Goal: Information Seeking & Learning: Find specific fact

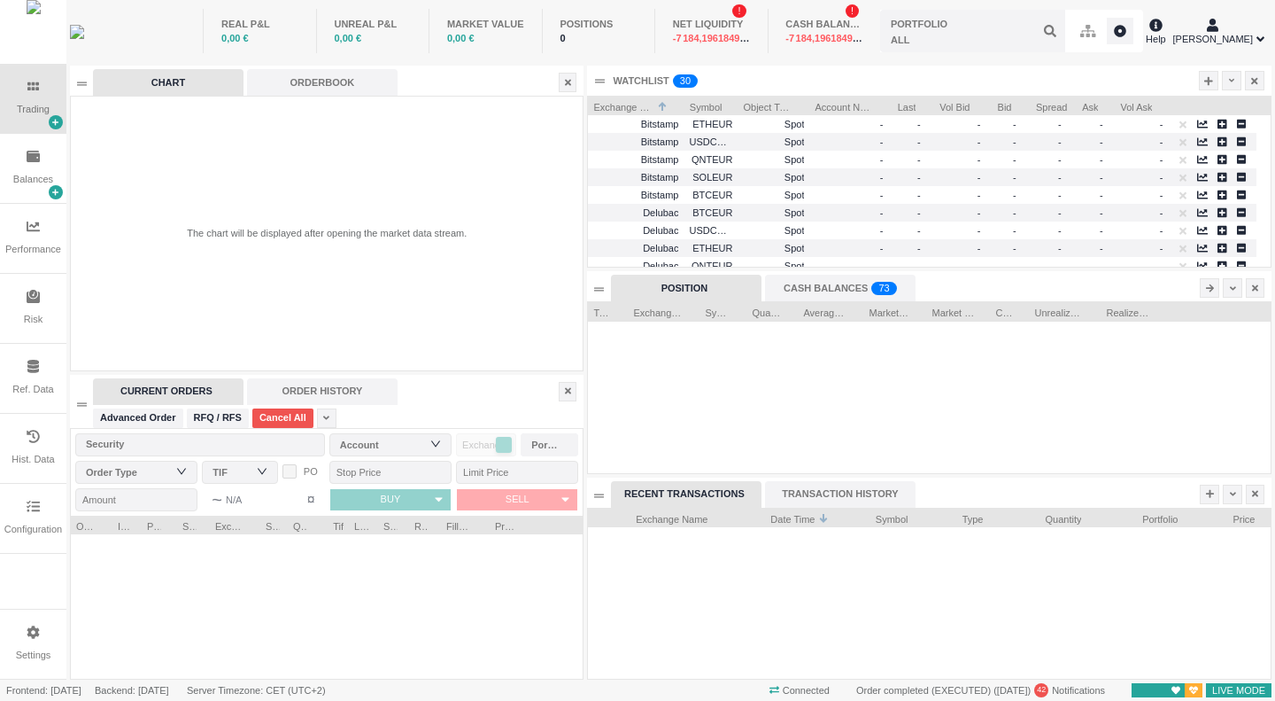
scroll to position [170, 682]
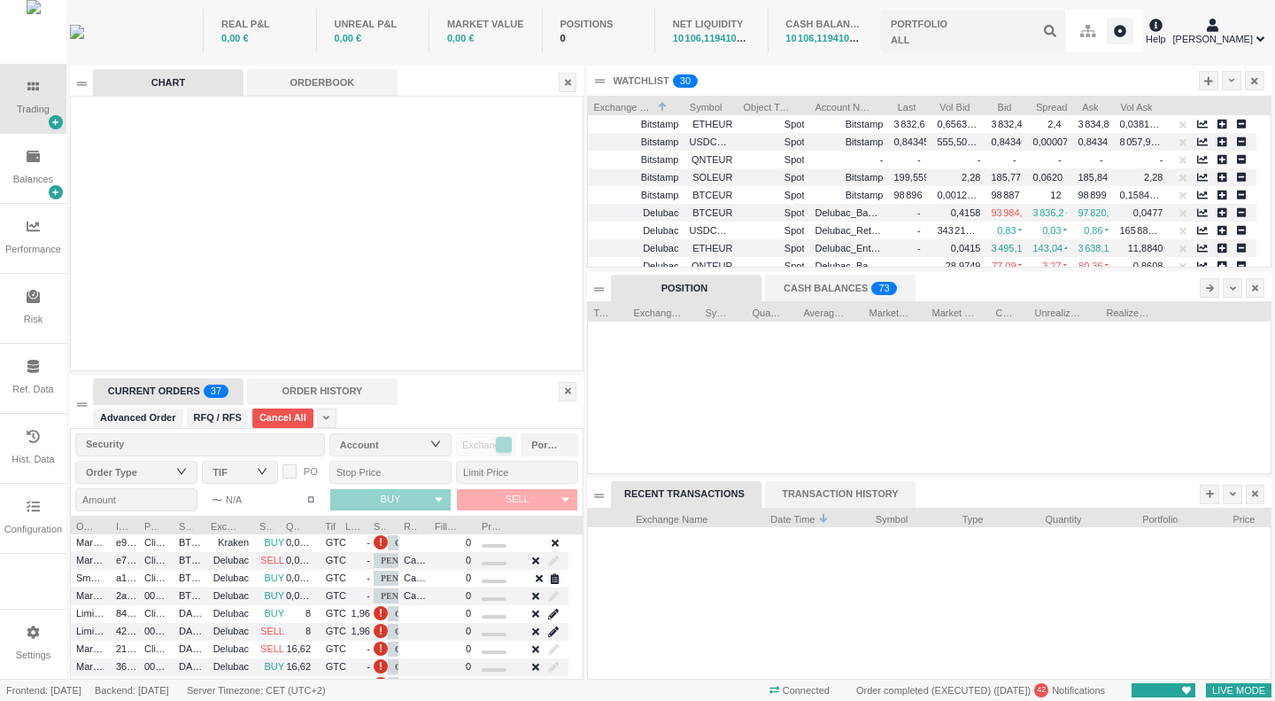
click at [21, 530] on div "Configuration" at bounding box center [33, 529] width 58 height 15
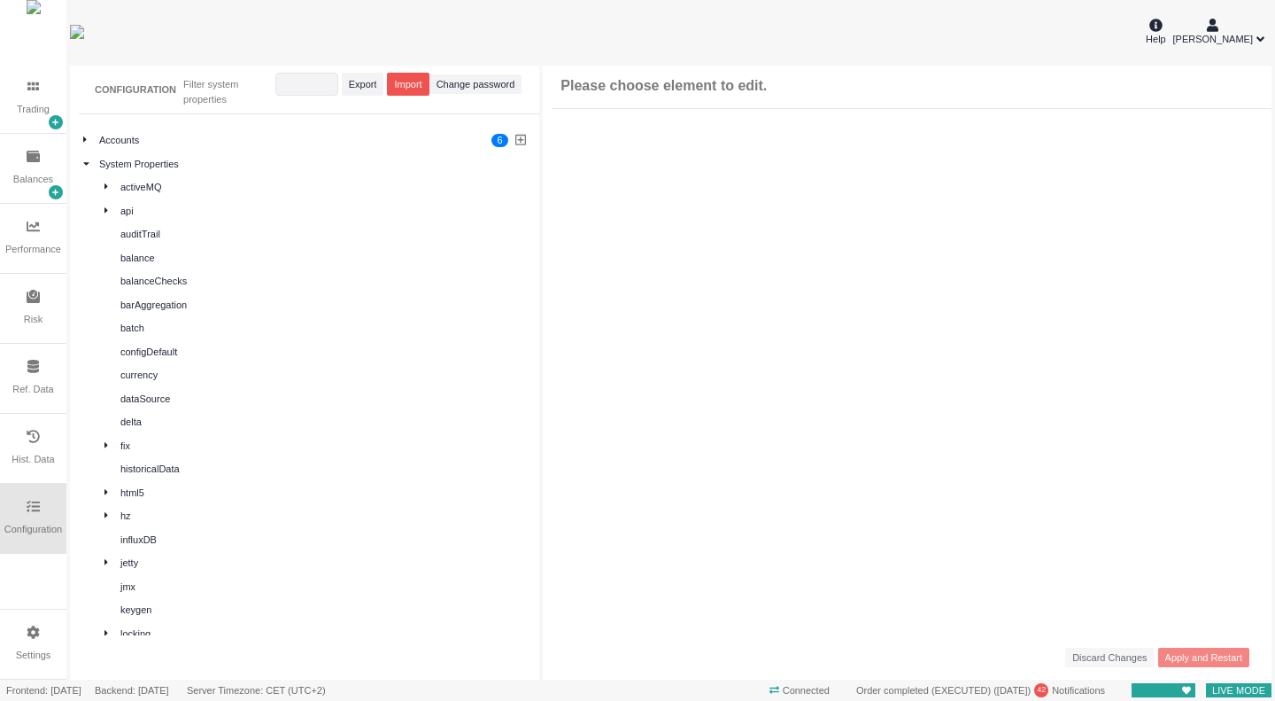
click at [32, 403] on div "Ref. Data" at bounding box center [33, 378] width 66 height 69
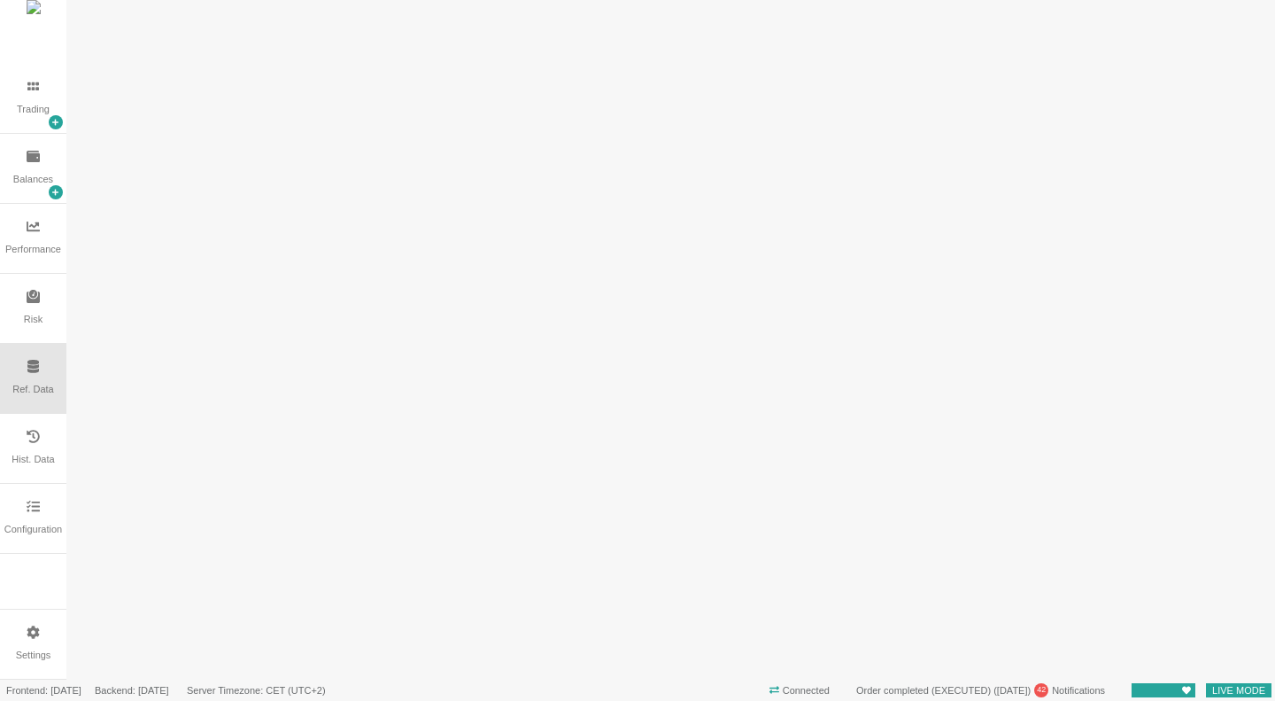
scroll to position [0, 0]
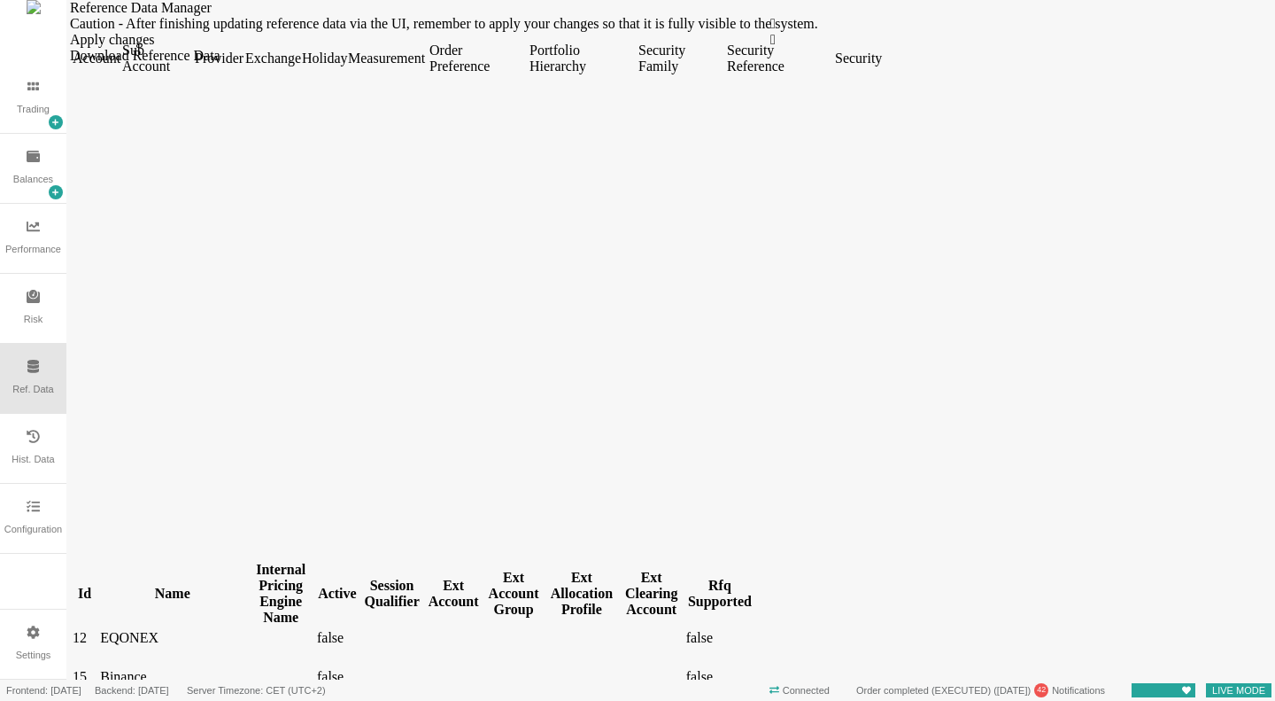
click at [880, 66] on div "Security" at bounding box center [857, 58] width 45 height 16
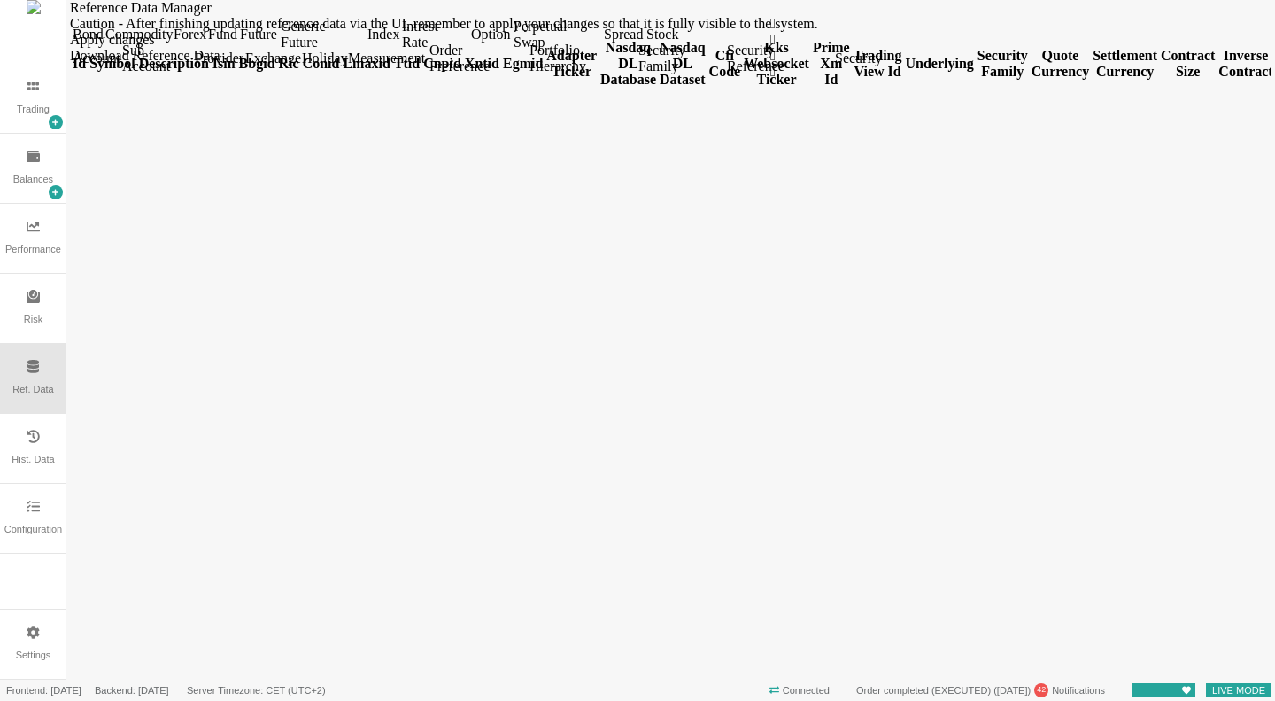
click at [205, 43] on div "Forex" at bounding box center [189, 35] width 31 height 16
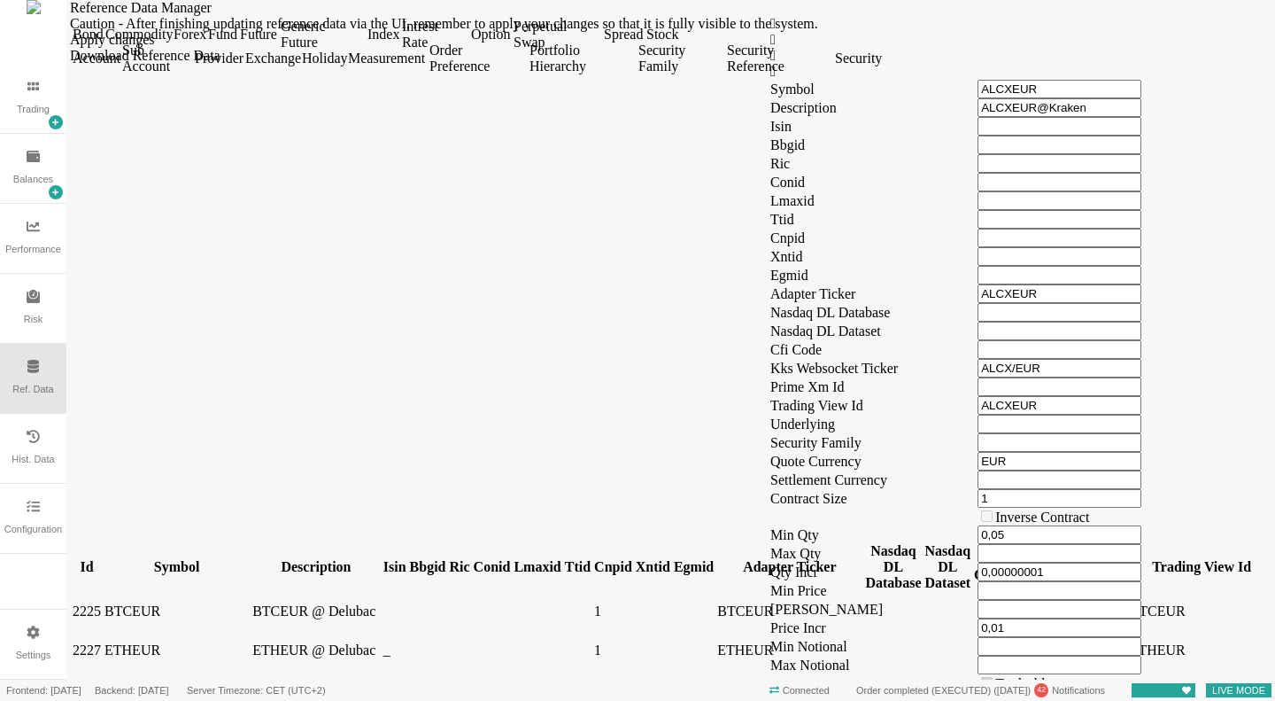
click at [178, 559] on div "Symbol" at bounding box center [176, 567] width 144 height 16
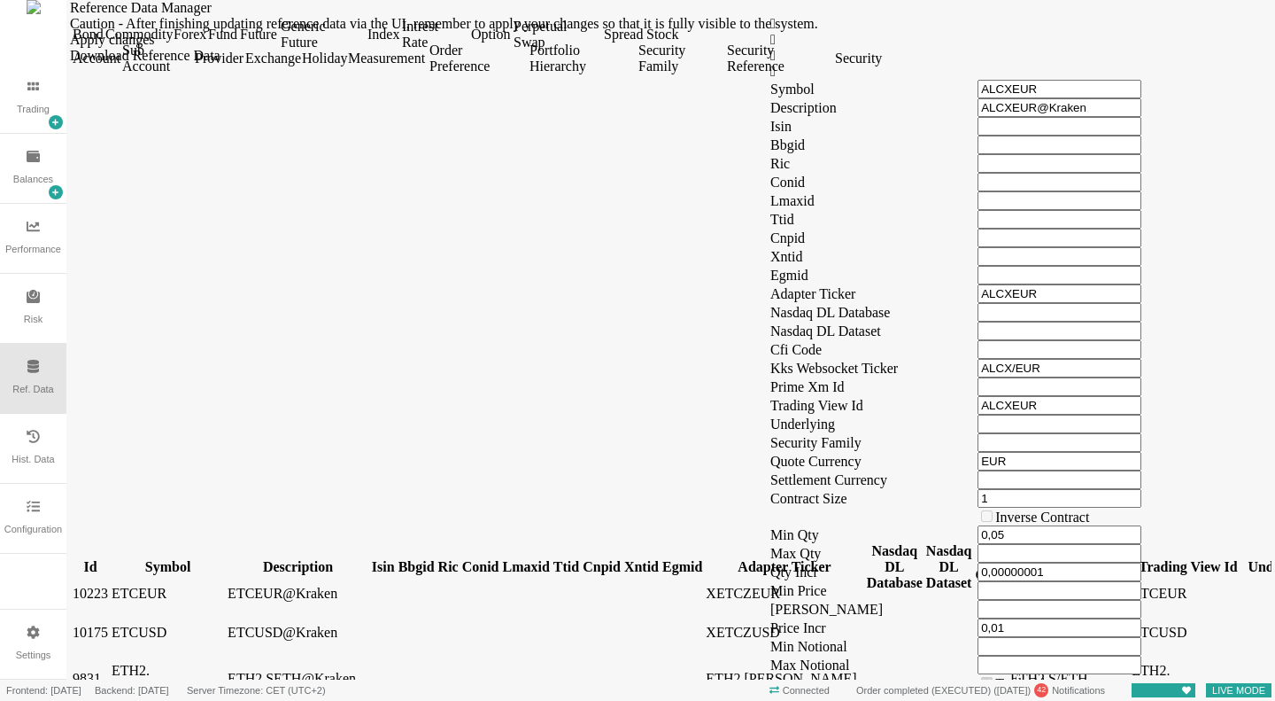
scroll to position [4339, 0]
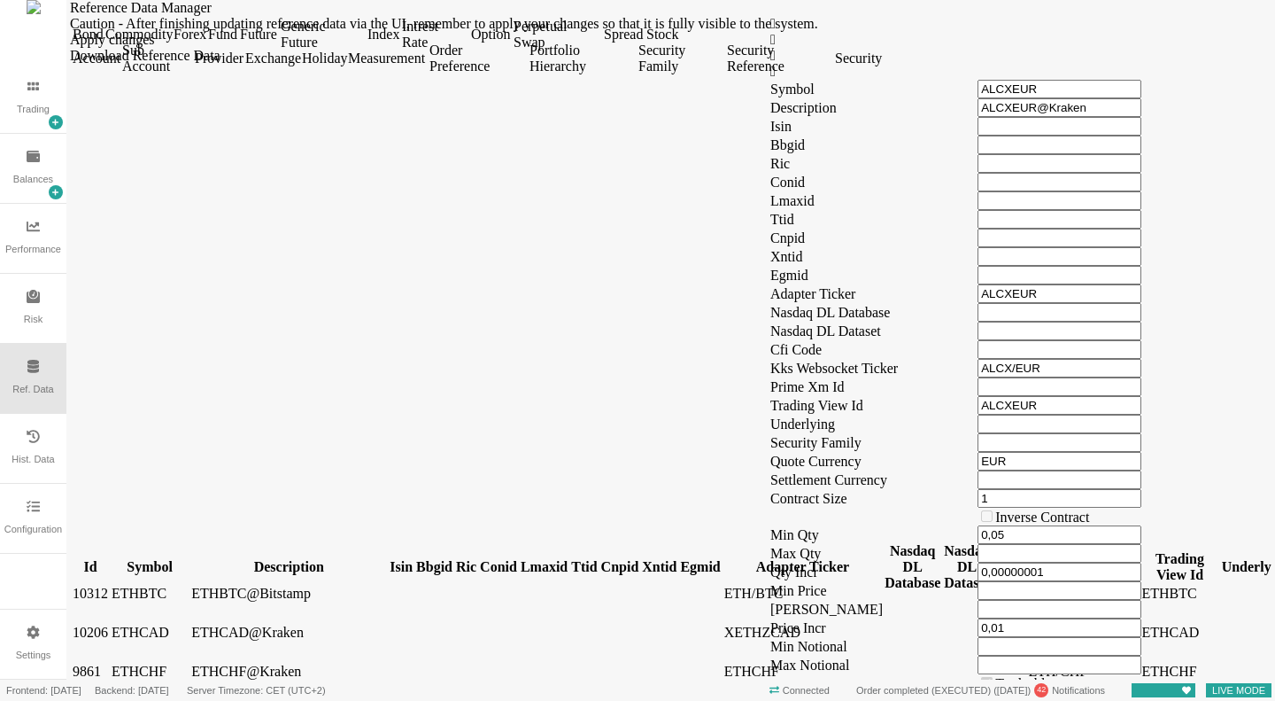
drag, startPoint x: 203, startPoint y: 134, endPoint x: 231, endPoint y: 140, distance: 29.0
click at [188, 575] on div at bounding box center [150, 575] width 76 height 0
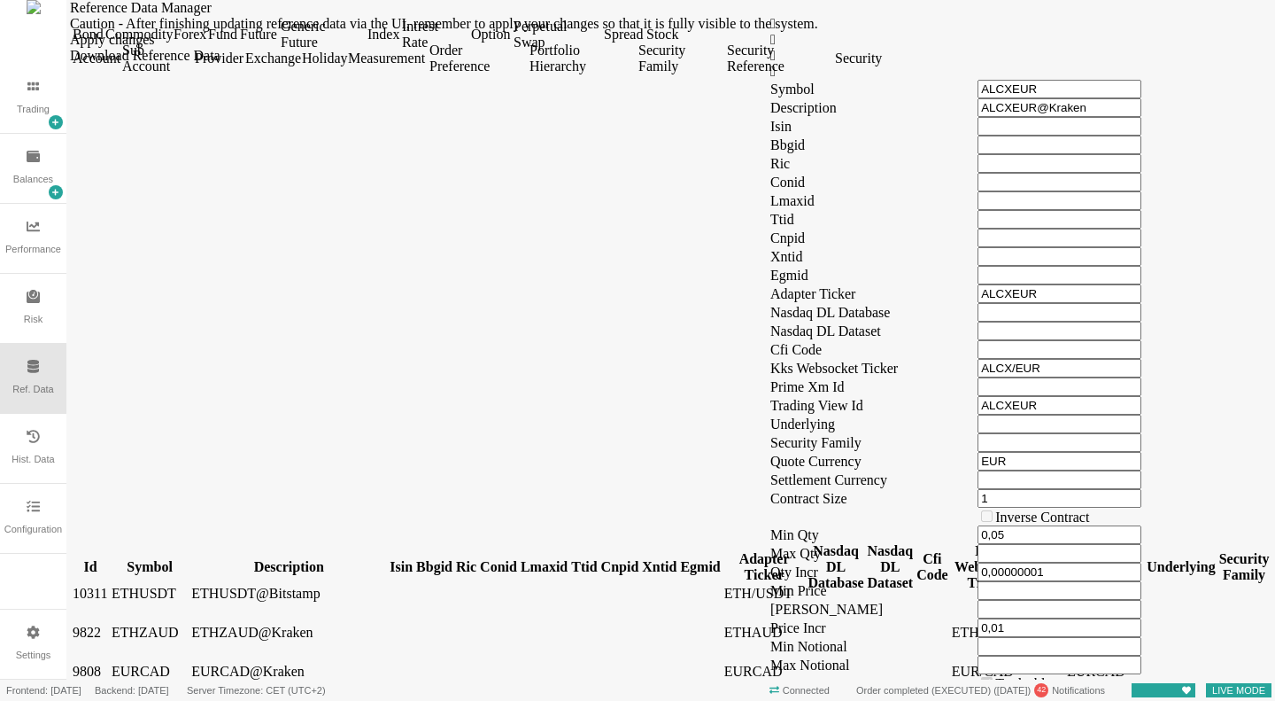
scroll to position [4782, 0]
drag, startPoint x: 134, startPoint y: 133, endPoint x: 177, endPoint y: 132, distance: 43.4
click at [108, 575] on div at bounding box center [90, 575] width 35 height 0
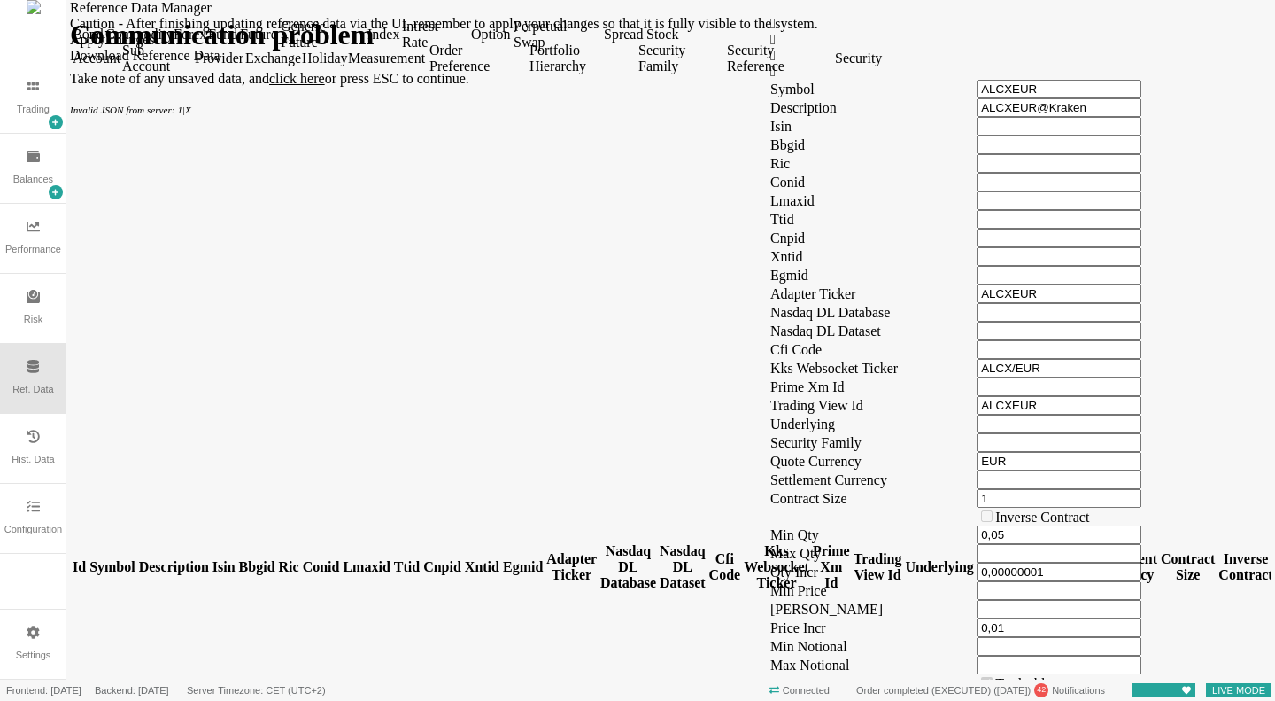
scroll to position [531, 0]
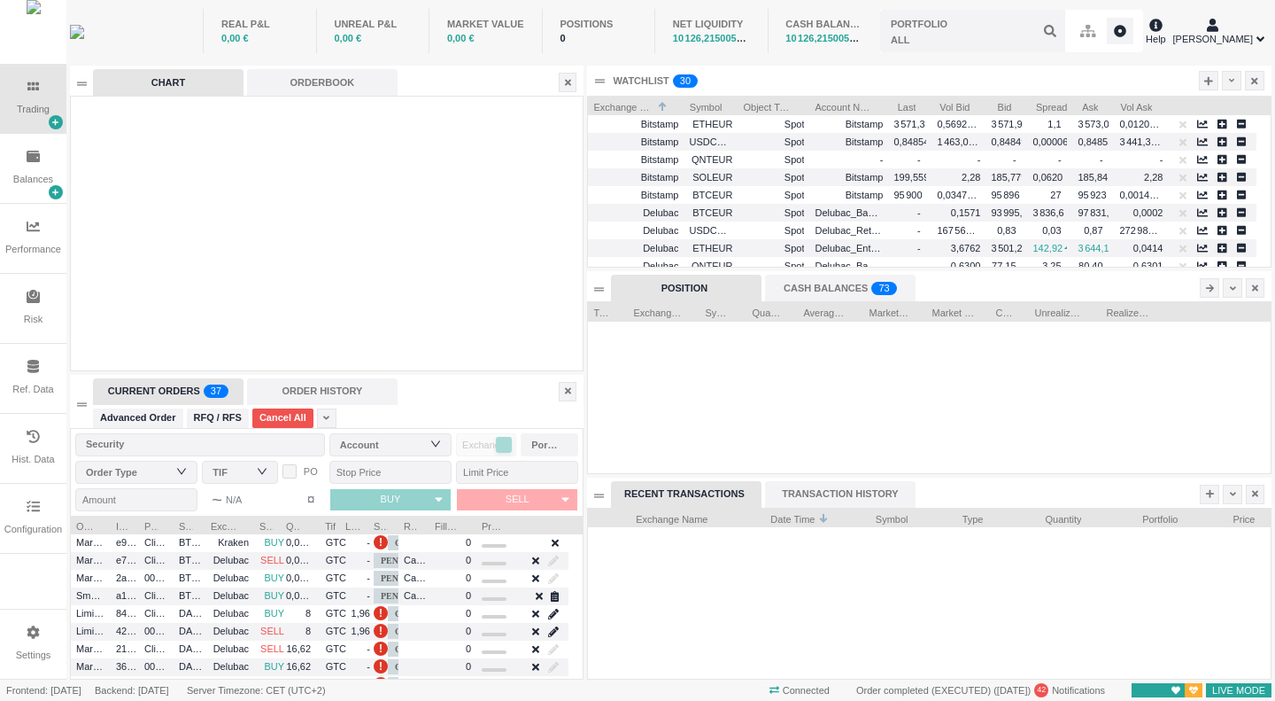
click at [44, 636] on div "Settings" at bounding box center [33, 643] width 66 height 69
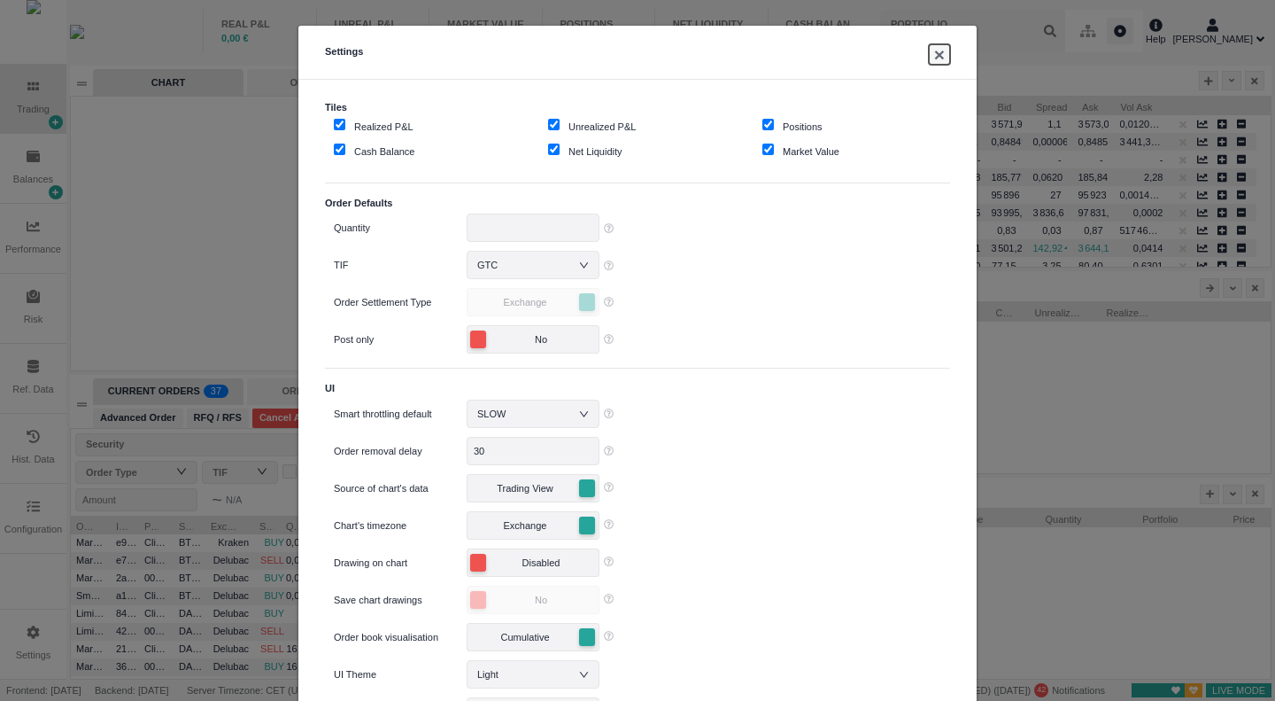
click at [933, 55] on button "×" at bounding box center [939, 54] width 21 height 20
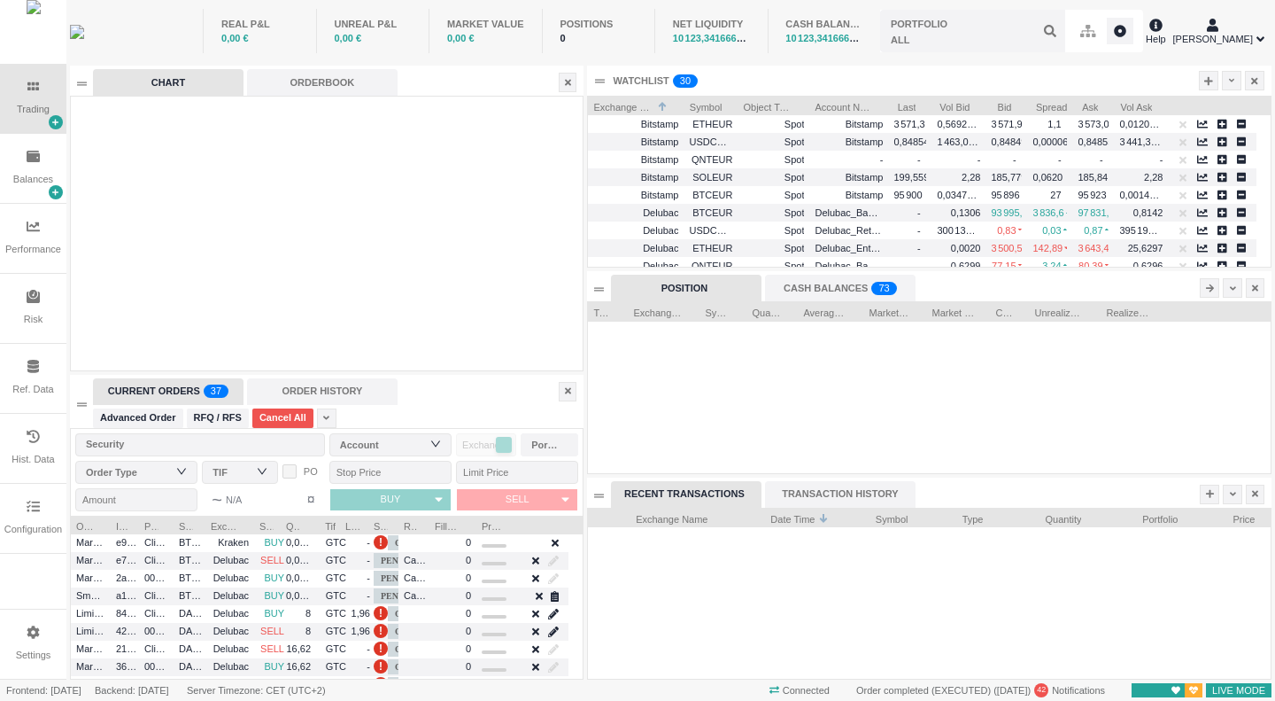
click at [35, 392] on div "Ref. Data" at bounding box center [32, 389] width 41 height 15
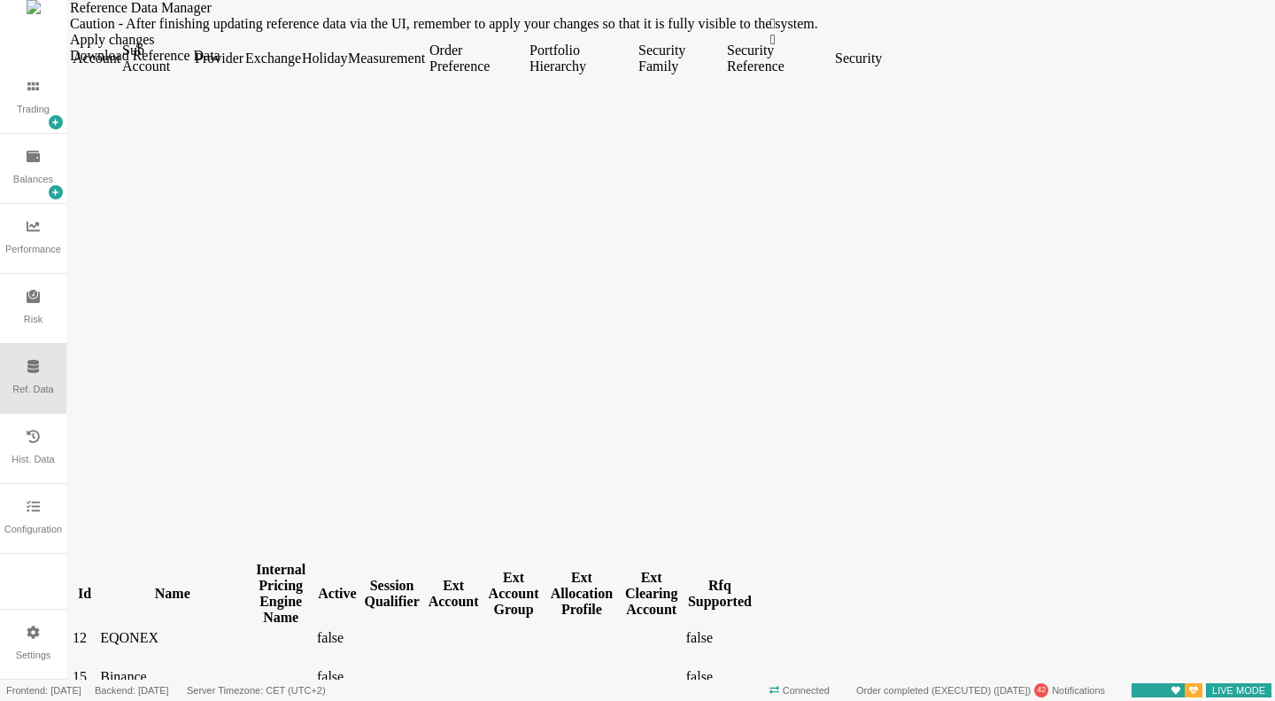
click at [880, 66] on div "Security" at bounding box center [857, 58] width 45 height 16
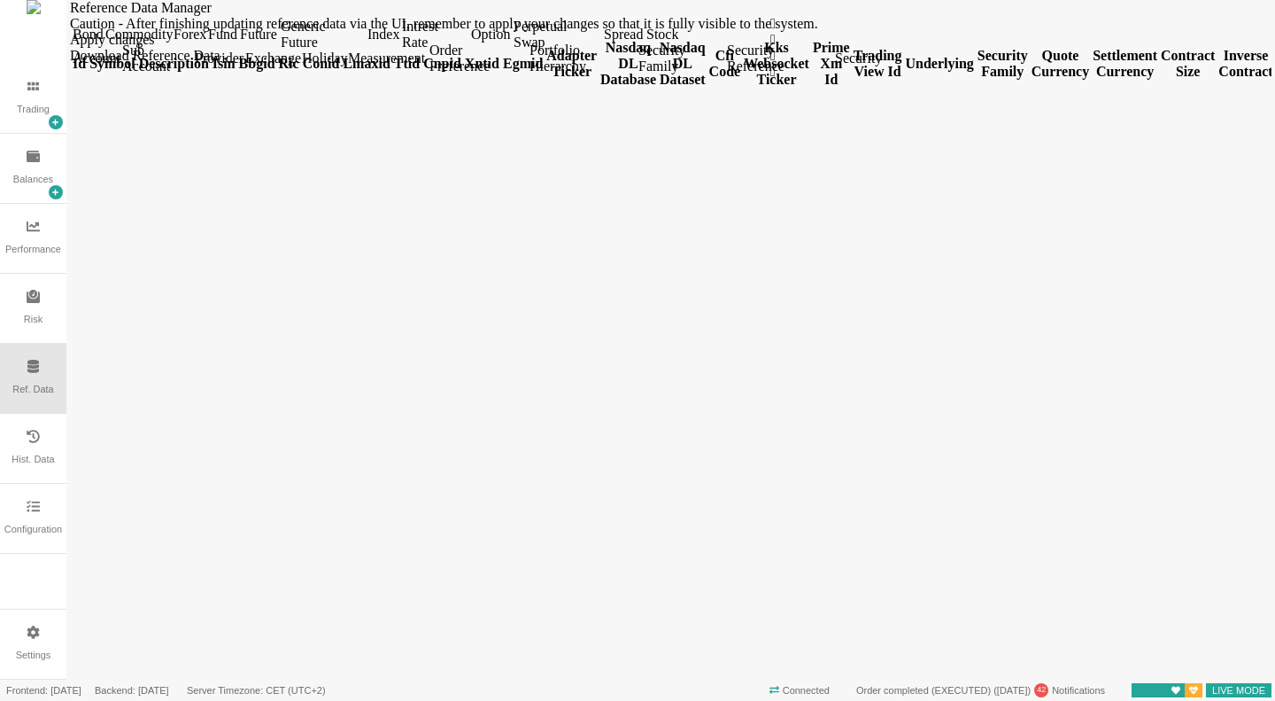
click at [205, 43] on div "Forex" at bounding box center [189, 35] width 31 height 16
